Goal: Information Seeking & Learning: Learn about a topic

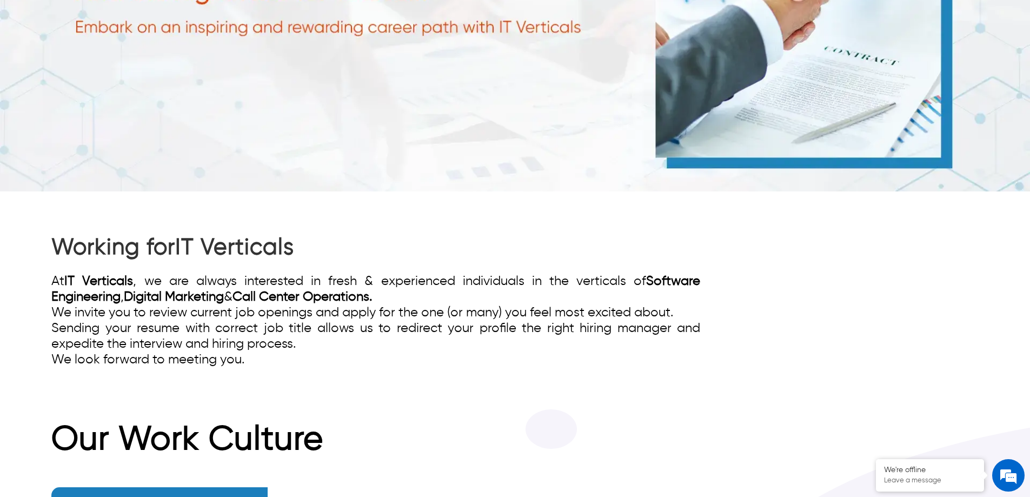
scroll to position [325, 0]
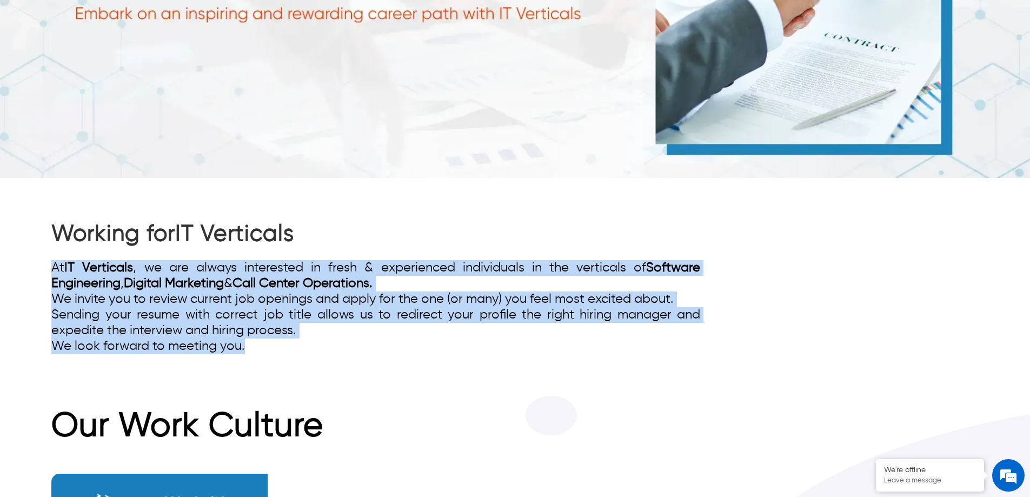
drag, startPoint x: 244, startPoint y: 346, endPoint x: 42, endPoint y: 259, distance: 220.4
click at [42, 259] on div "Working for IT Verticals At IT Verticals , we are always interested in fresh & …" at bounding box center [515, 287] width 1030 height 218
click at [45, 296] on div "Working for IT Verticals At IT Verticals , we are always interested in fresh & …" at bounding box center [515, 287] width 1030 height 218
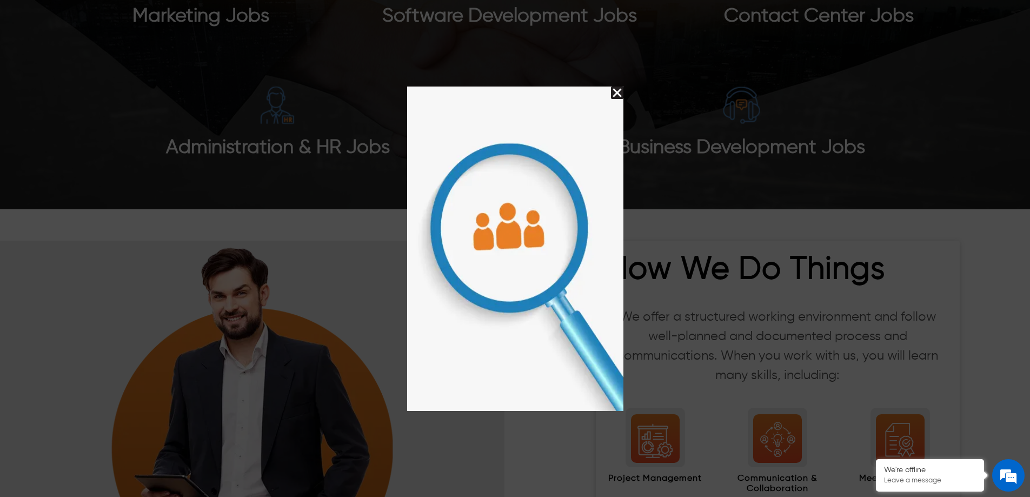
scroll to position [1244, 0]
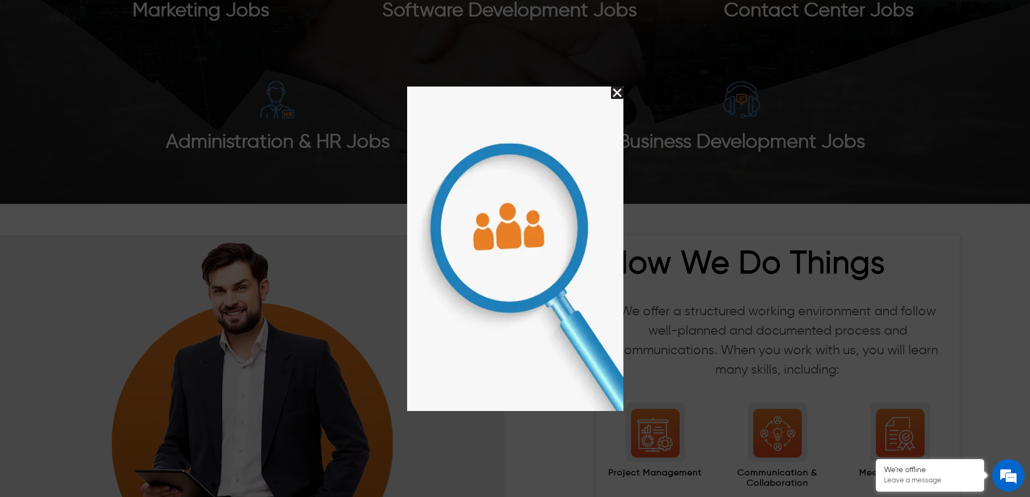
click at [619, 95] on img "Close Splash Button" at bounding box center [617, 93] width 12 height 12
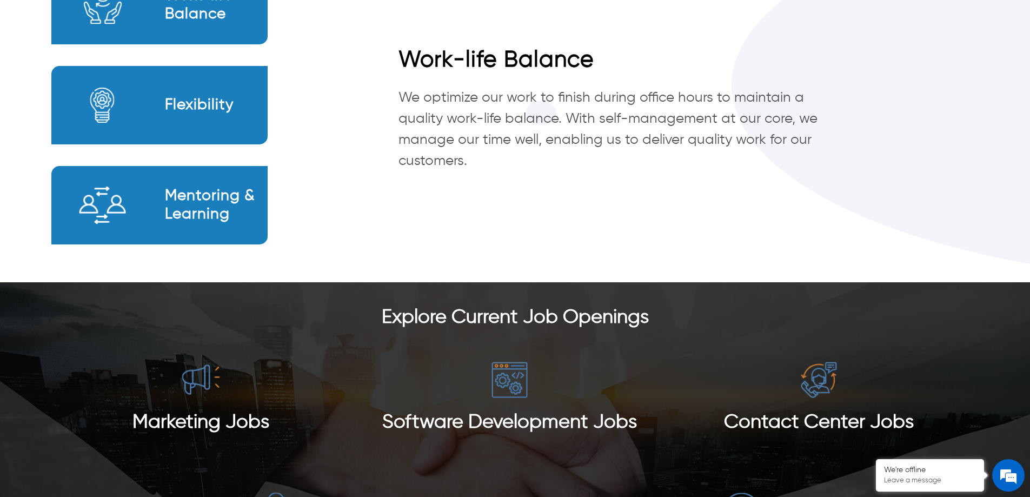
scroll to position [649, 0]
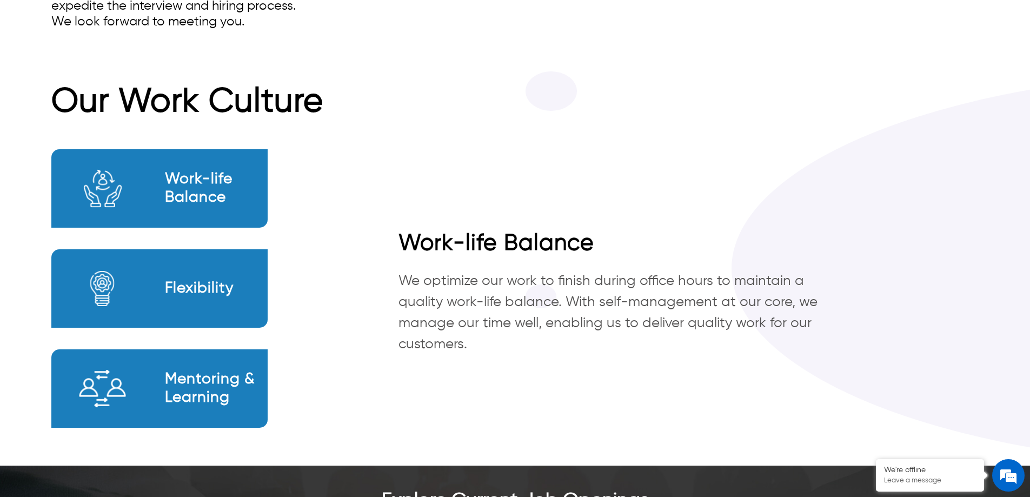
click at [223, 211] on div "Work-life Balance" at bounding box center [159, 188] width 216 height 78
click at [213, 276] on div "Flexibility" at bounding box center [159, 288] width 216 height 78
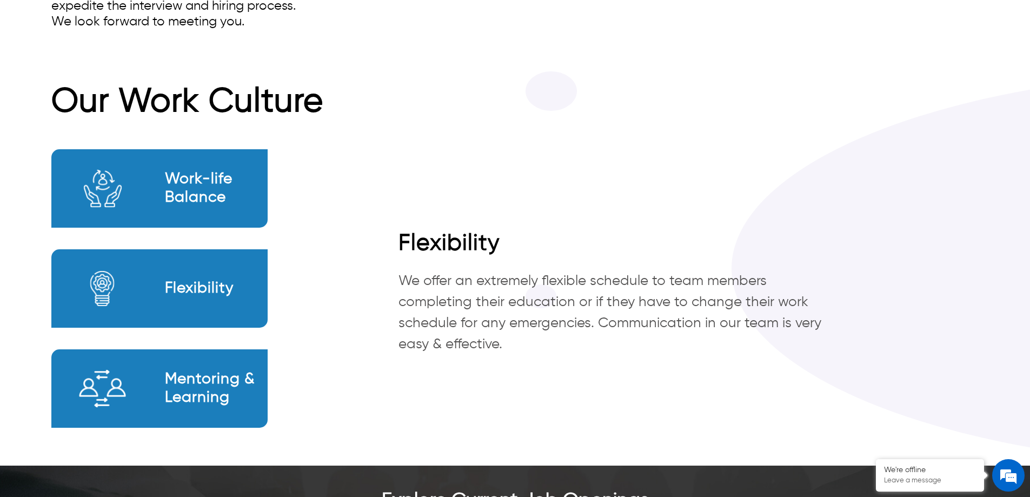
click at [250, 366] on div "Mentoring & Learning" at bounding box center [159, 388] width 216 height 78
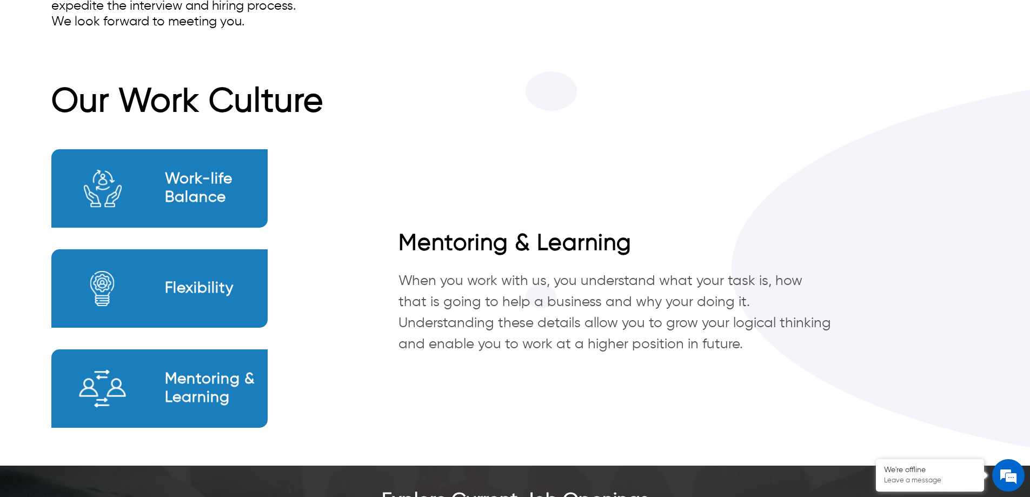
click at [260, 281] on h2 "Flexibility" at bounding box center [216, 289] width 103 height 18
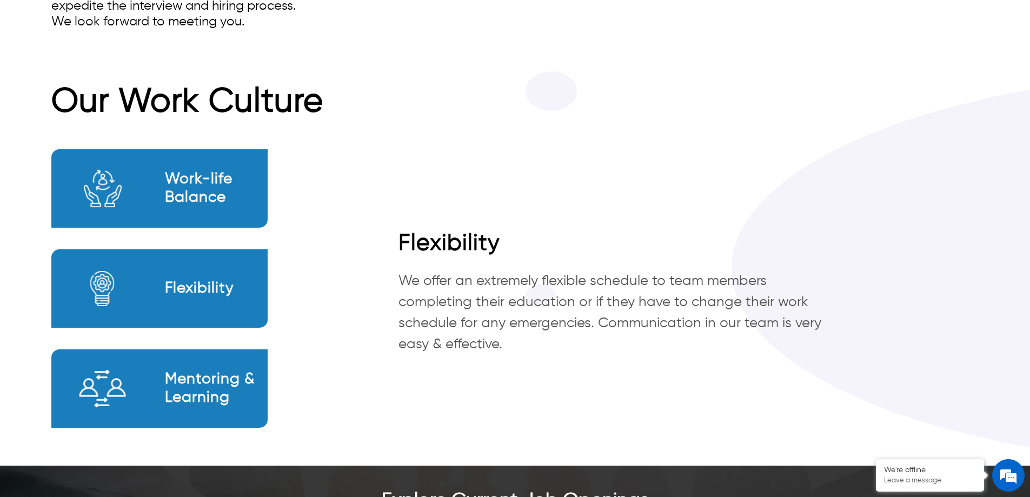
click at [240, 217] on div "Work-life Balance" at bounding box center [159, 188] width 216 height 78
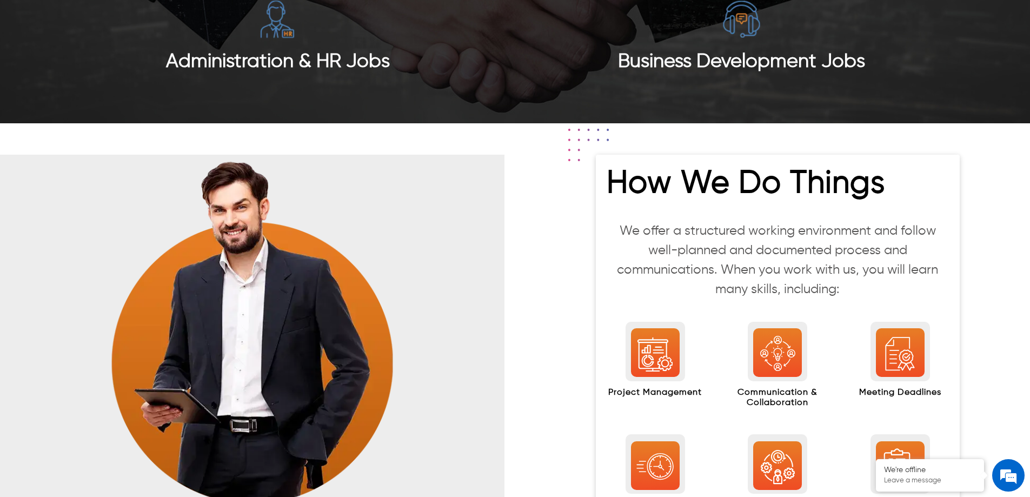
scroll to position [1082, 0]
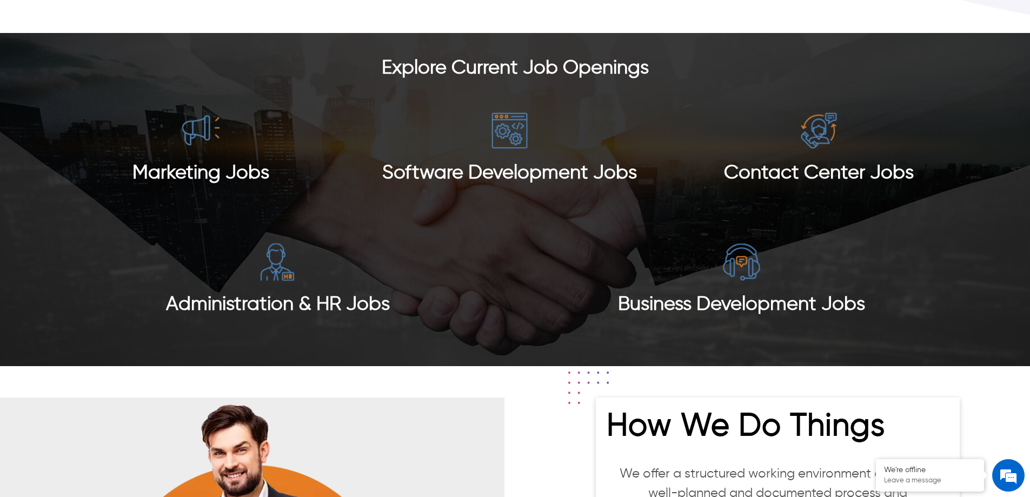
click at [796, 178] on span "Contact Center Jobs" at bounding box center [819, 172] width 190 height 19
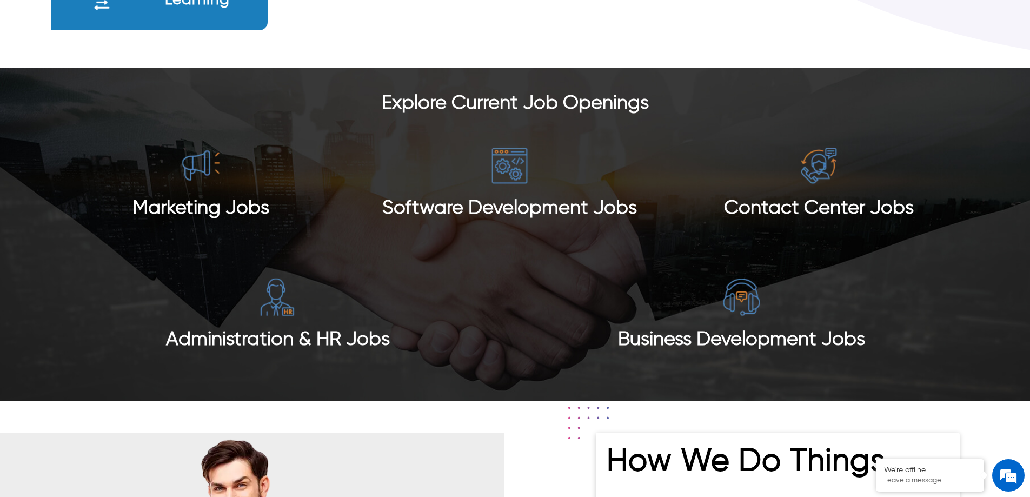
scroll to position [1028, 0]
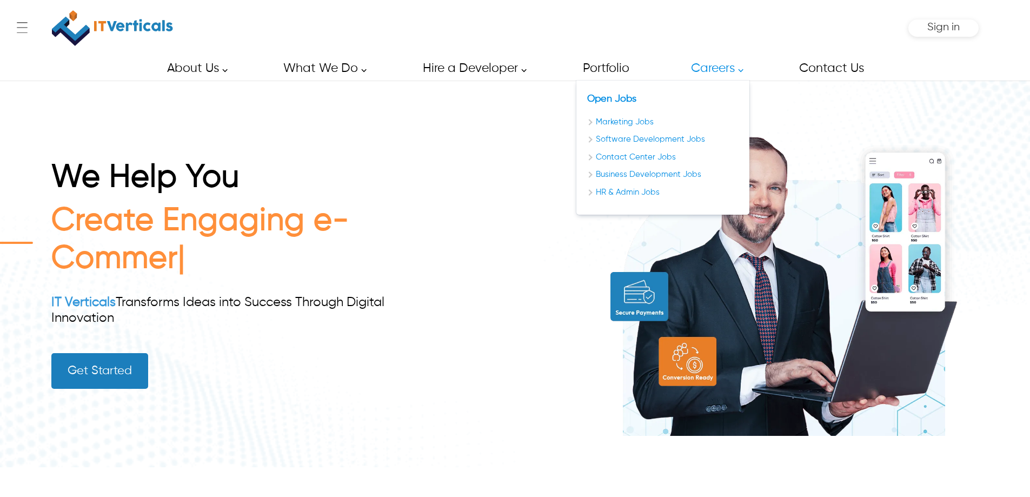
click at [706, 62] on link "Careers" at bounding box center [714, 68] width 71 height 24
